Goal: Task Accomplishment & Management: Complete application form

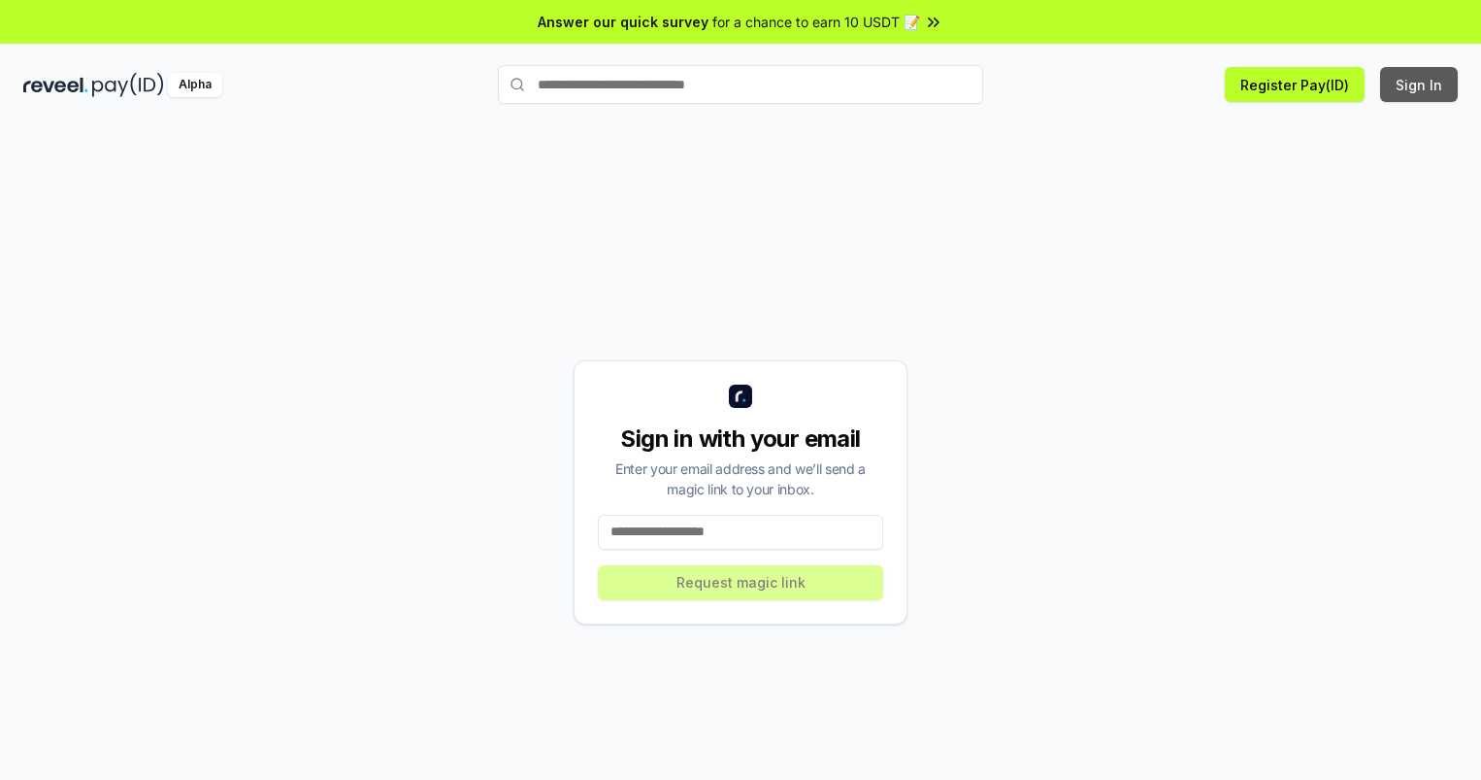
click at [1420, 84] on button "Sign In" at bounding box center [1419, 84] width 78 height 35
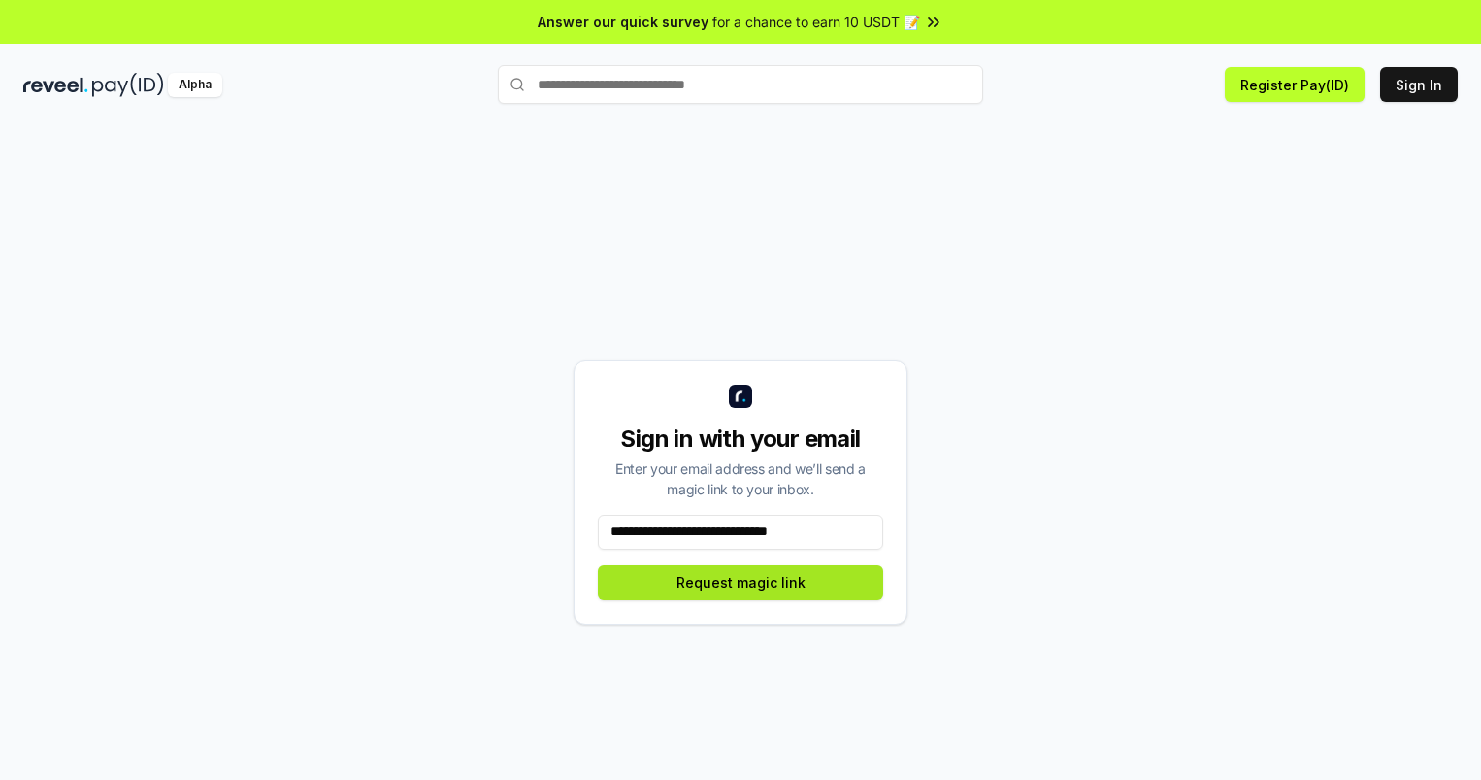
type input "**********"
click at [741, 582] on button "Request magic link" at bounding box center [740, 582] width 285 height 35
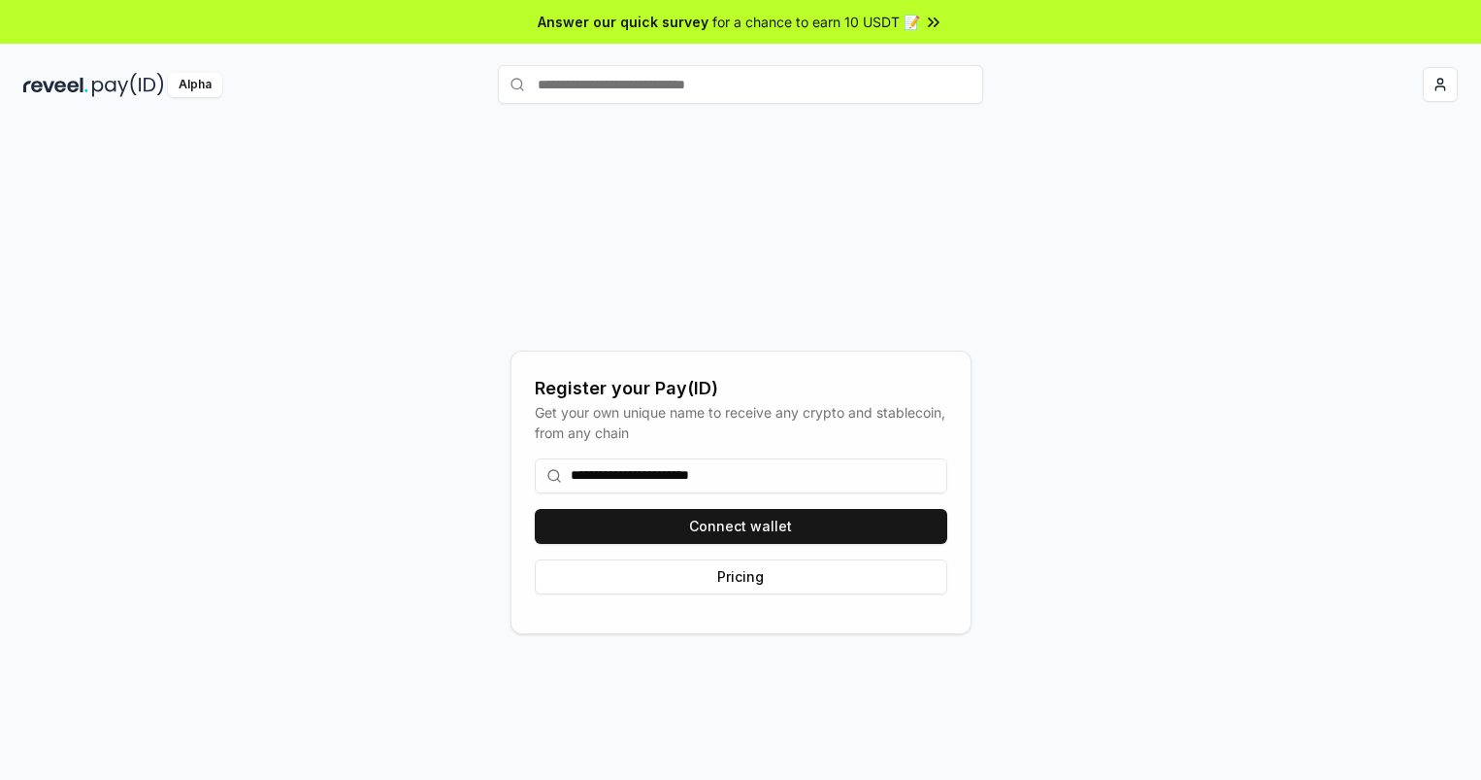
type input "**********"
